Goal: Information Seeking & Learning: Check status

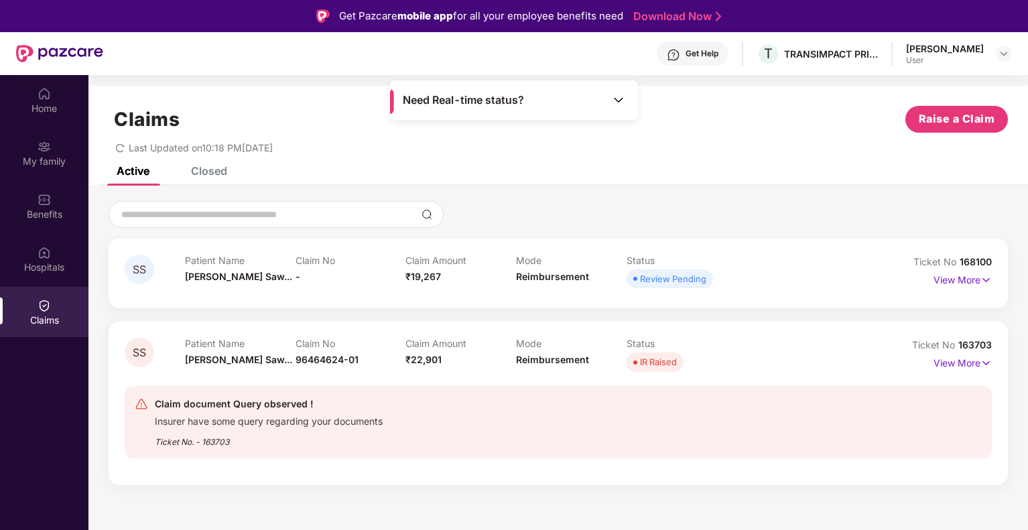
scroll to position [75, 0]
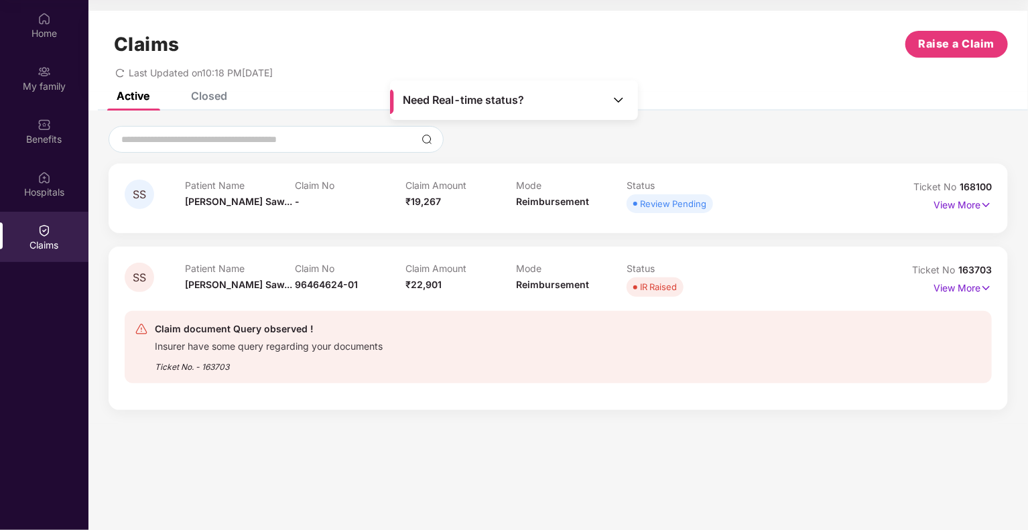
click at [777, 389] on div "Claim document Query observed ! Insurer have some query regarding your document…" at bounding box center [558, 347] width 867 height 94
click at [988, 203] on img at bounding box center [986, 205] width 11 height 15
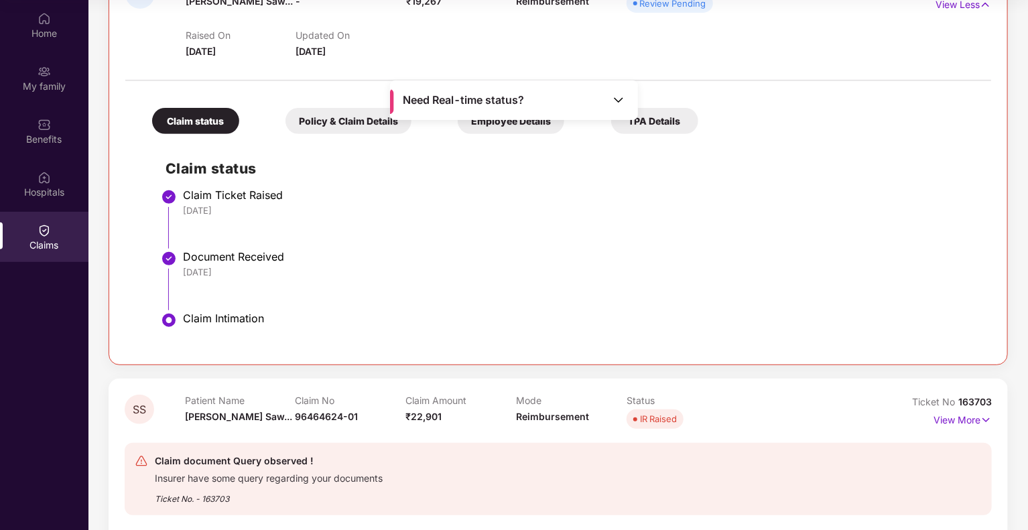
scroll to position [134, 0]
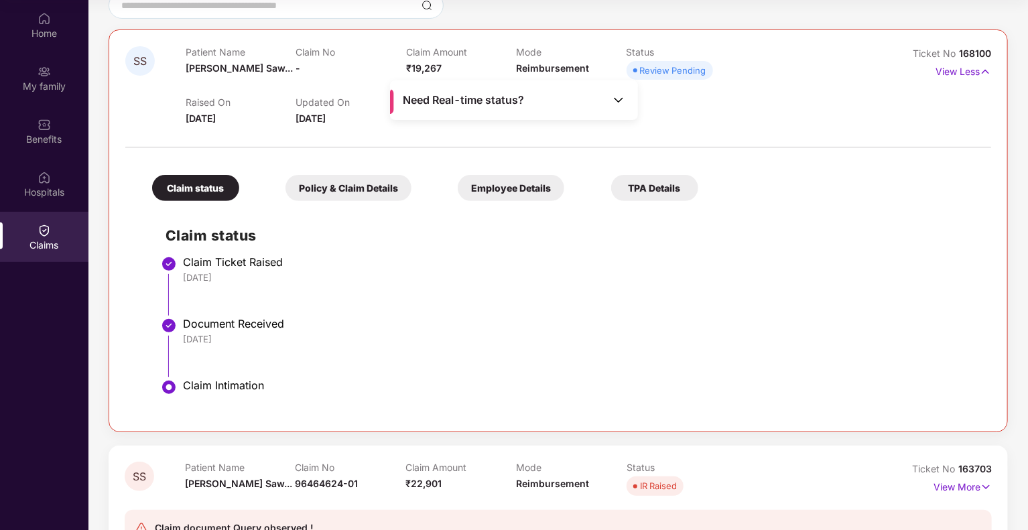
click at [357, 184] on div "Policy & Claim Details" at bounding box center [349, 188] width 126 height 26
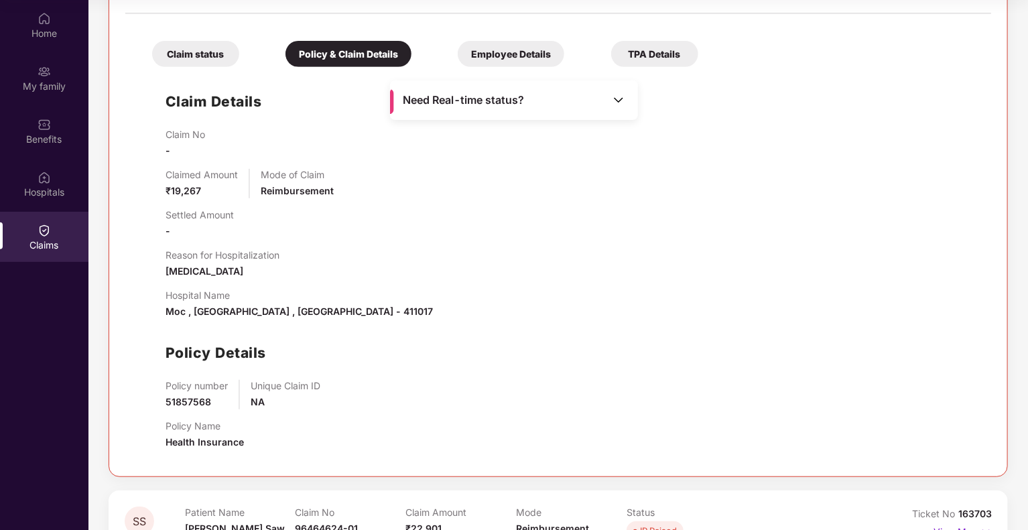
scroll to position [67, 0]
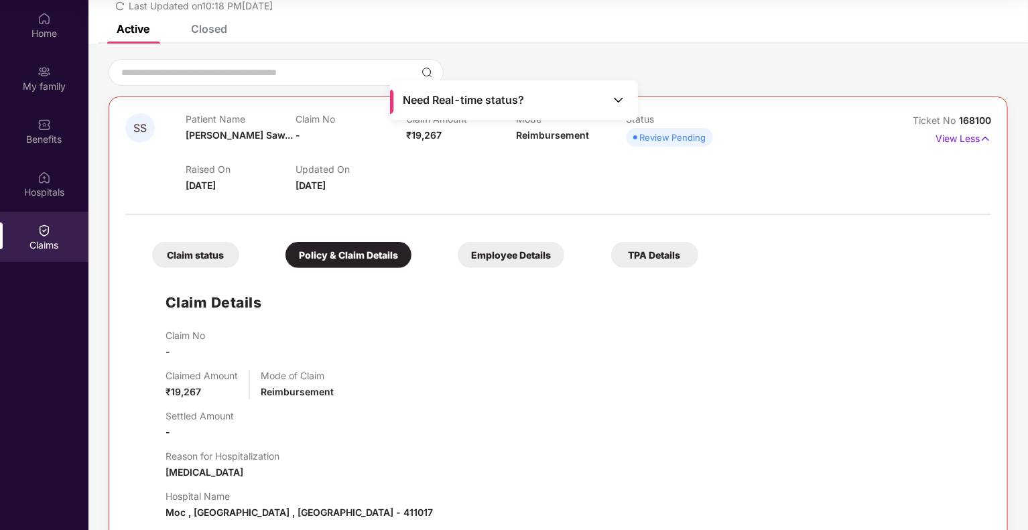
click at [537, 257] on div "Employee Details" at bounding box center [511, 255] width 107 height 26
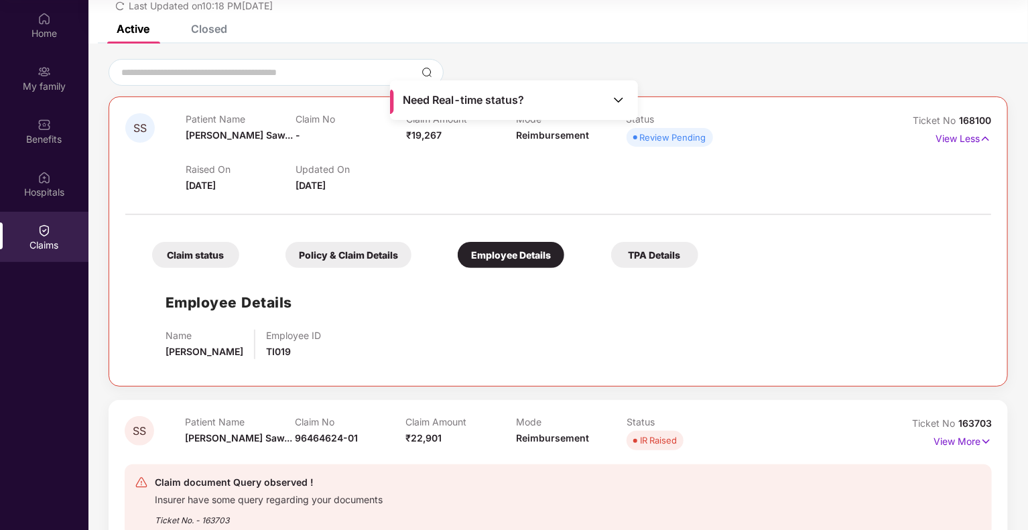
click at [645, 259] on div "TPA Details" at bounding box center [654, 255] width 87 height 26
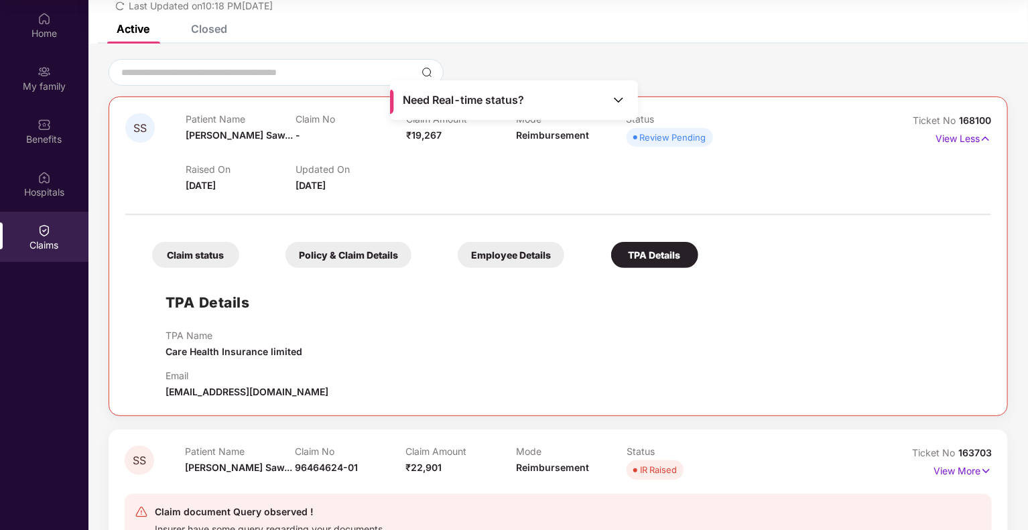
click at [488, 251] on div "Employee Details" at bounding box center [511, 255] width 107 height 26
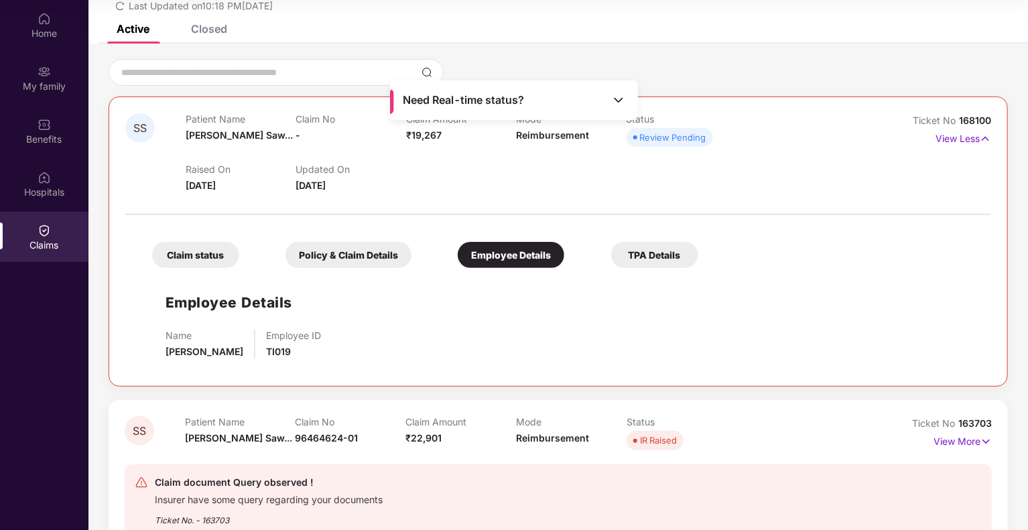
click at [369, 259] on div "Policy & Claim Details" at bounding box center [349, 255] width 126 height 26
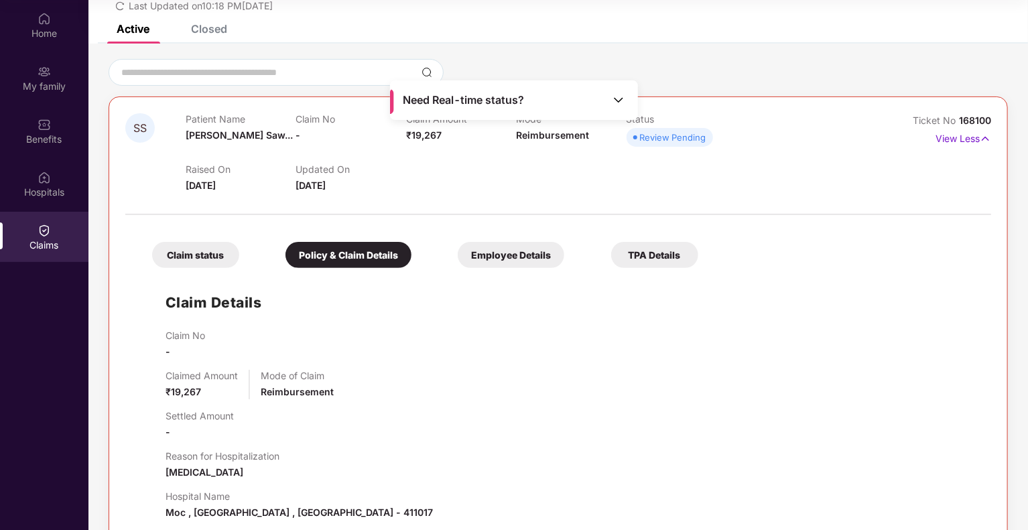
click at [177, 246] on div "Claim status" at bounding box center [195, 255] width 87 height 26
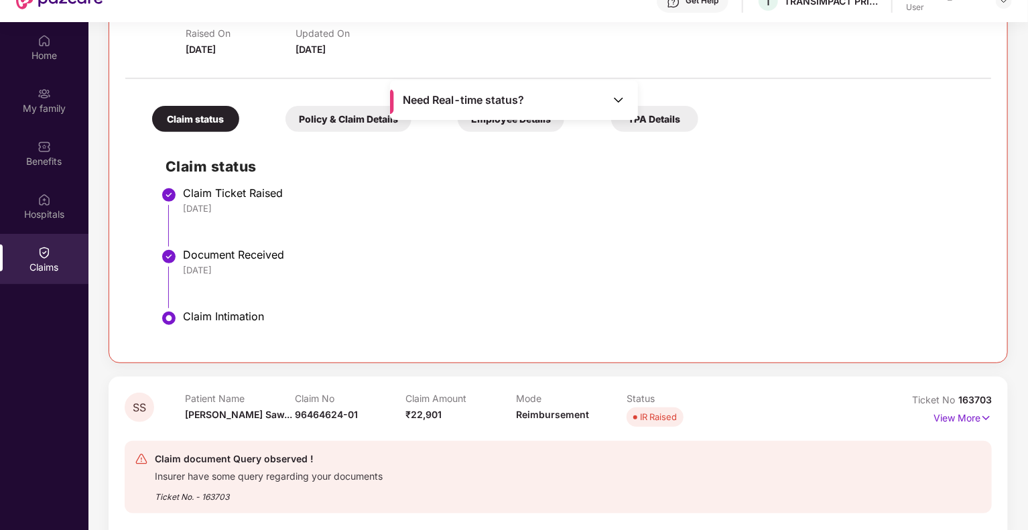
scroll to position [75, 0]
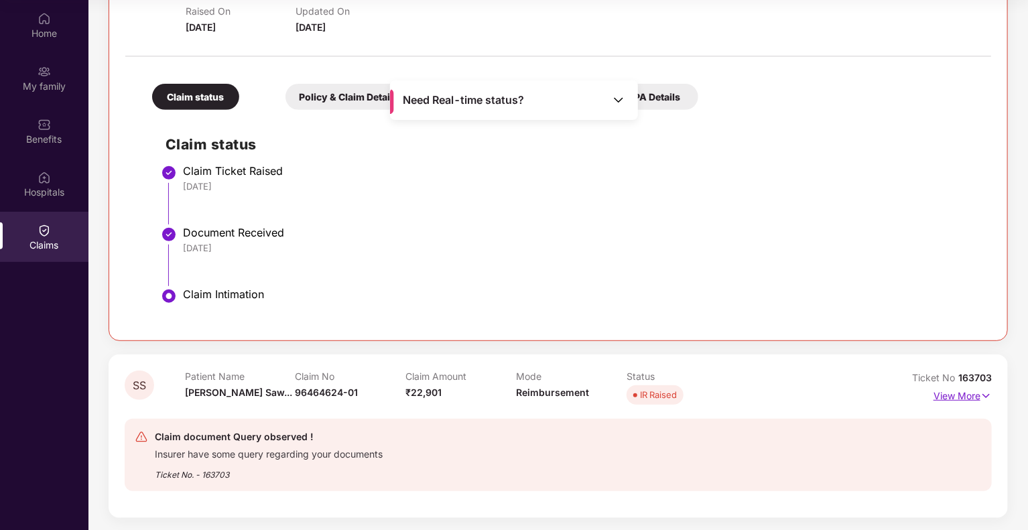
click at [981, 393] on img at bounding box center [986, 396] width 11 height 15
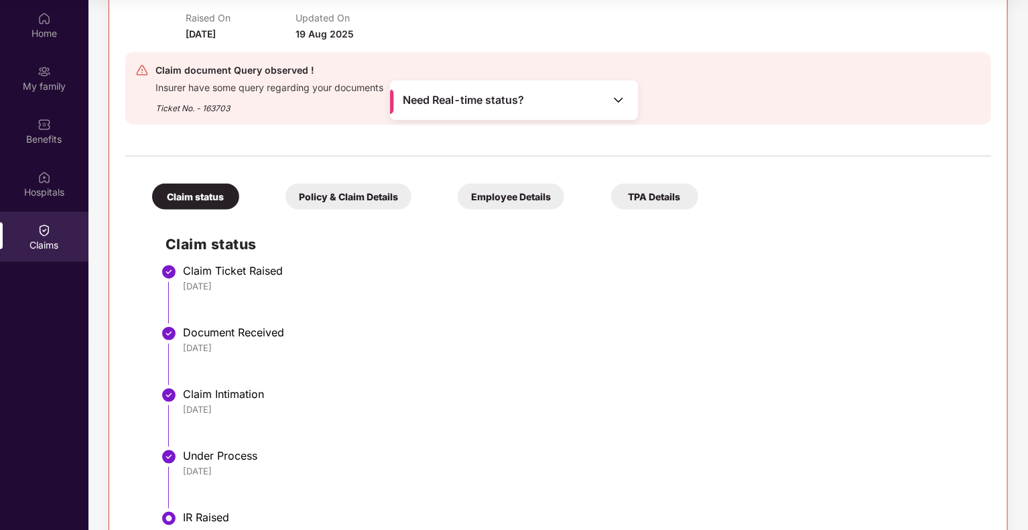
scroll to position [681, 0]
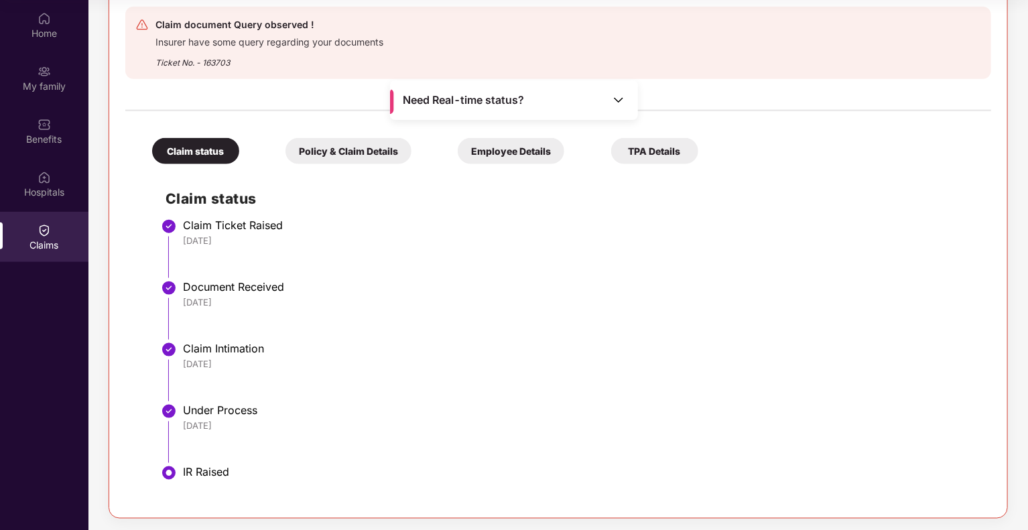
click at [521, 151] on div "Employee Details" at bounding box center [511, 151] width 107 height 26
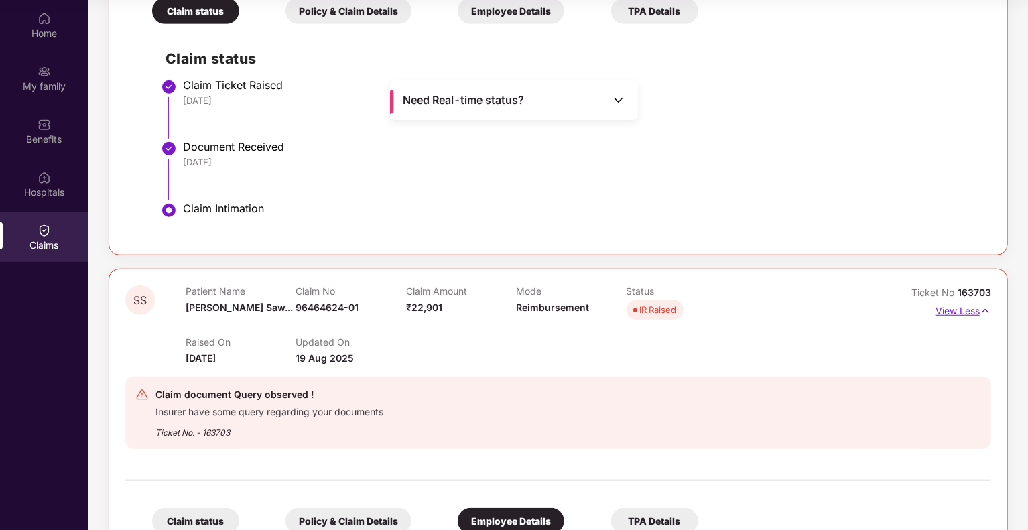
click at [981, 306] on img at bounding box center [985, 311] width 11 height 15
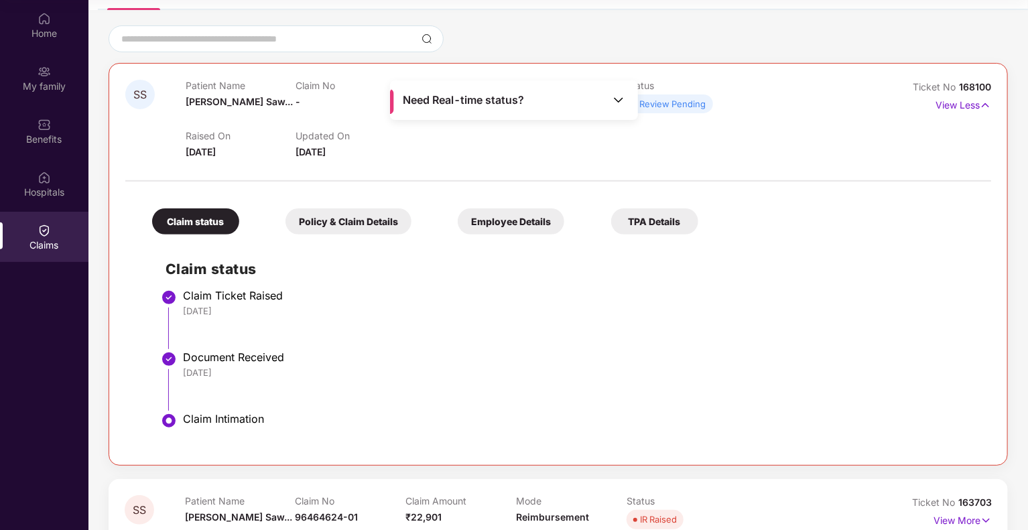
scroll to position [24, 0]
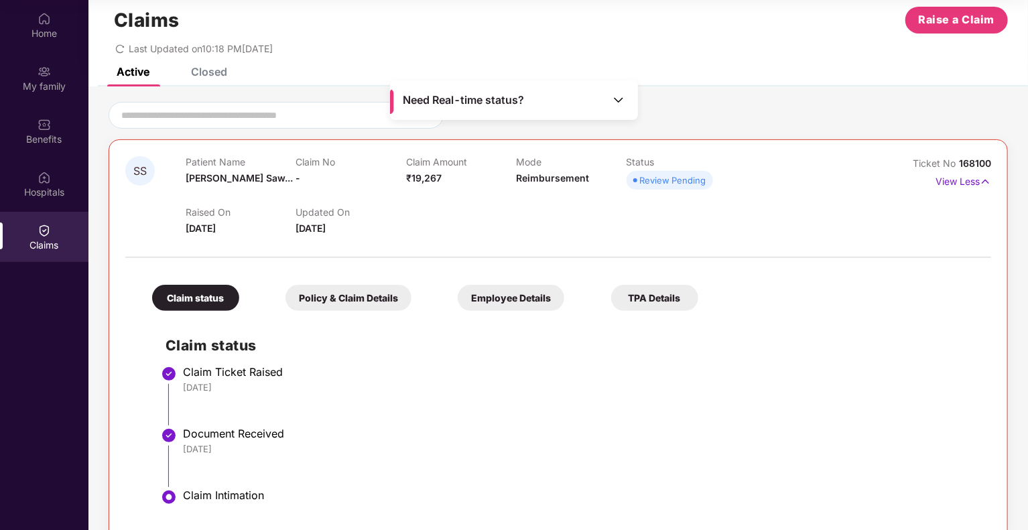
click at [351, 299] on div "Policy & Claim Details" at bounding box center [349, 298] width 126 height 26
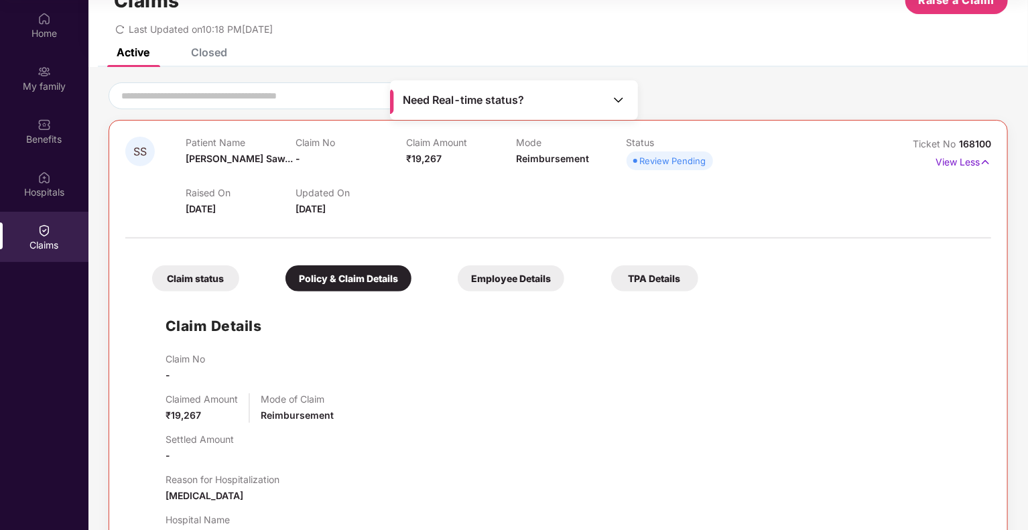
scroll to position [0, 0]
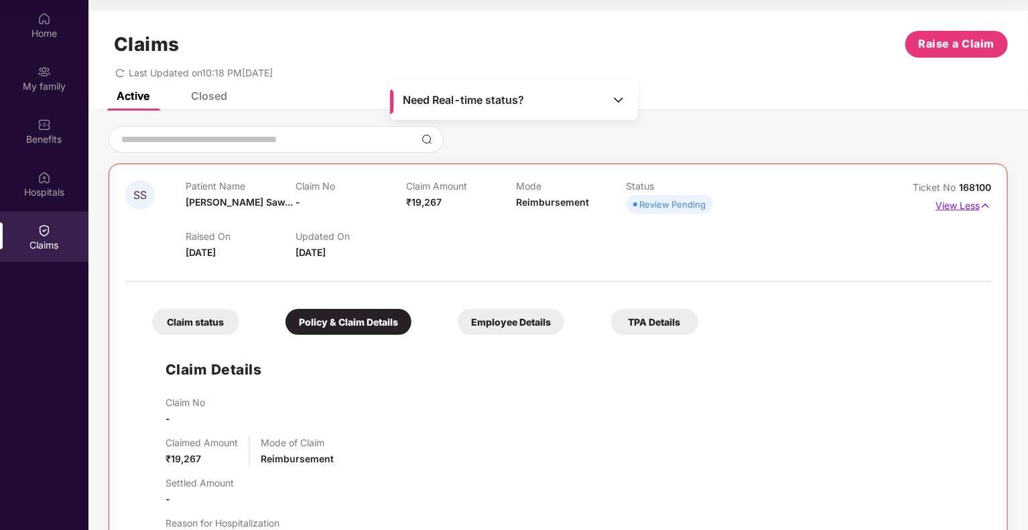
click at [980, 210] on img at bounding box center [985, 205] width 11 height 15
